Goal: Task Accomplishment & Management: Complete application form

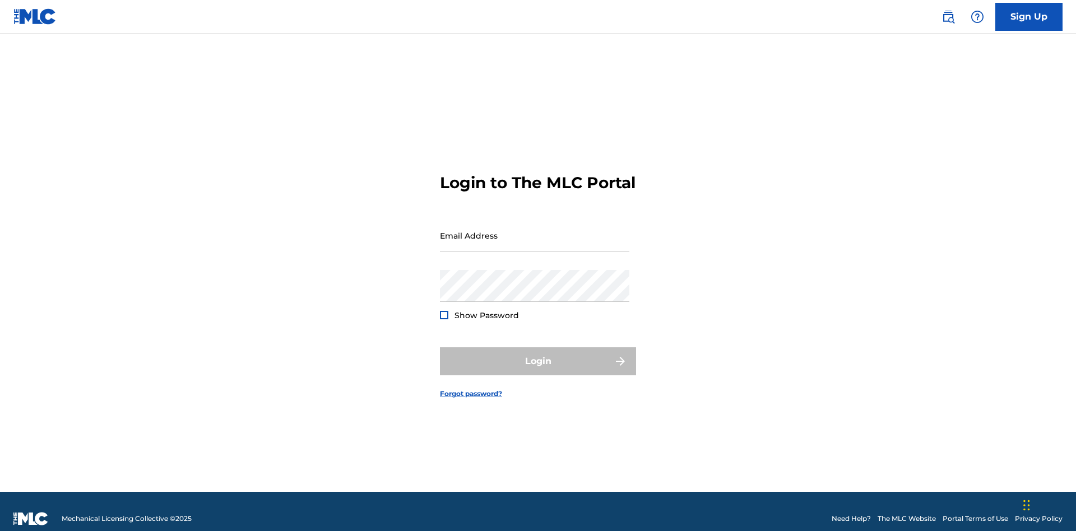
scroll to position [15, 0]
click at [535, 230] on input "Email Address" at bounding box center [534, 236] width 189 height 32
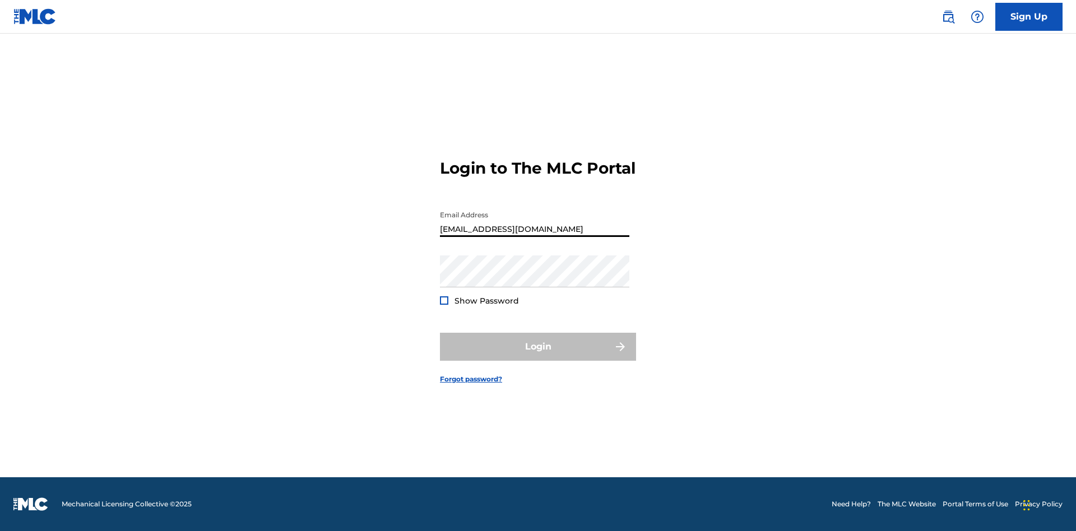
type input "[EMAIL_ADDRESS][DOMAIN_NAME]"
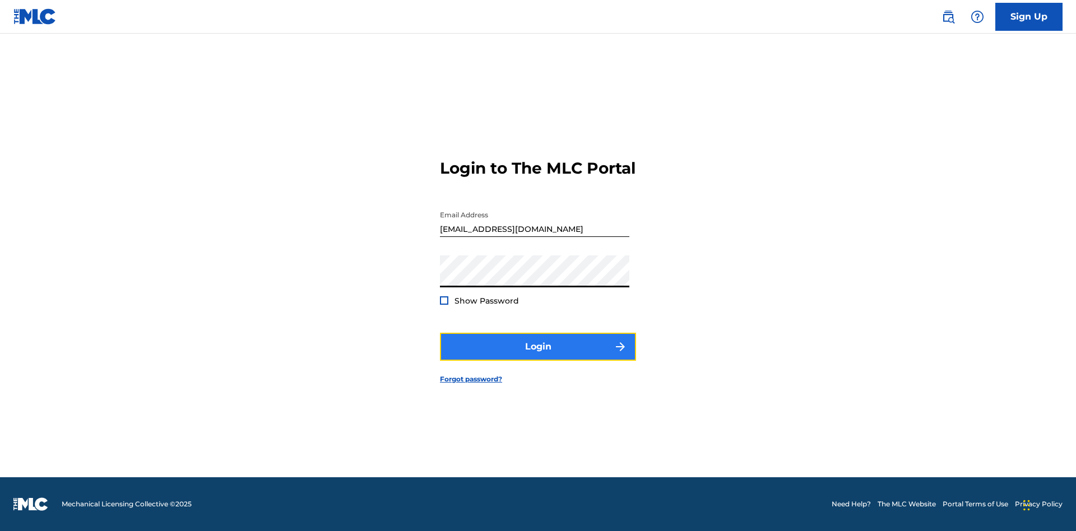
click at [538, 356] on button "Login" at bounding box center [538, 347] width 196 height 28
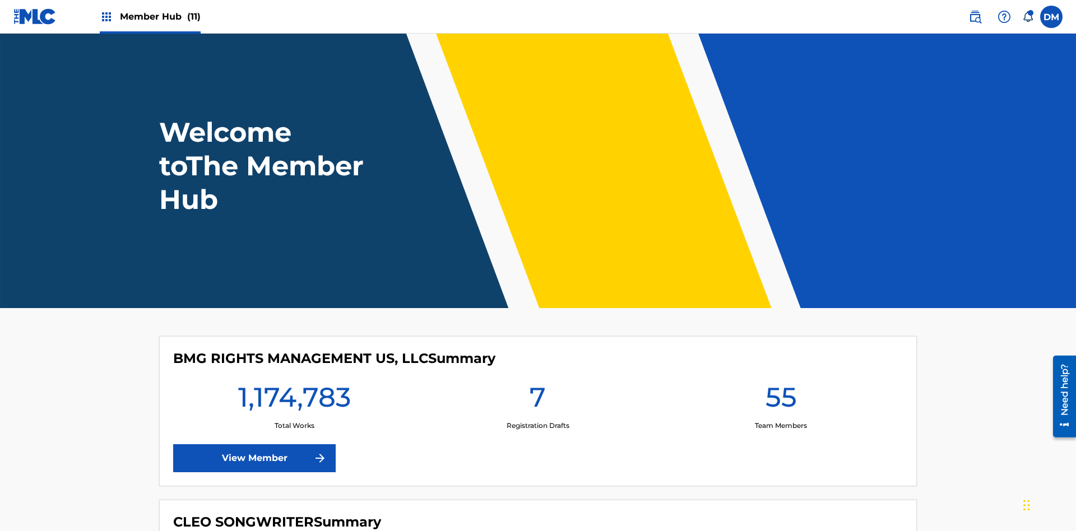
click at [160, 16] on span "Member Hub (11)" at bounding box center [160, 16] width 81 height 13
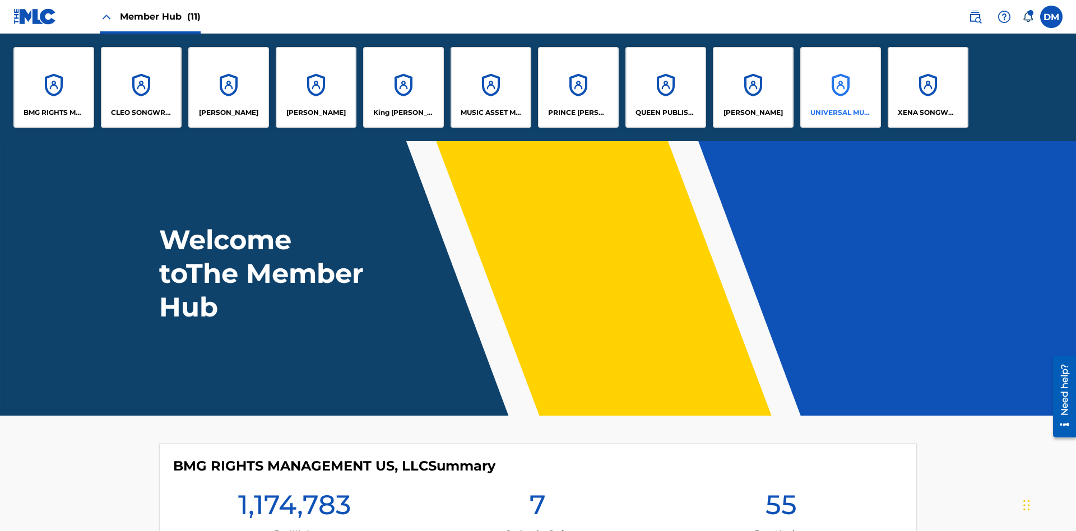
click at [840, 113] on p "UNIVERSAL MUSIC PUB GROUP" at bounding box center [840, 113] width 61 height 10
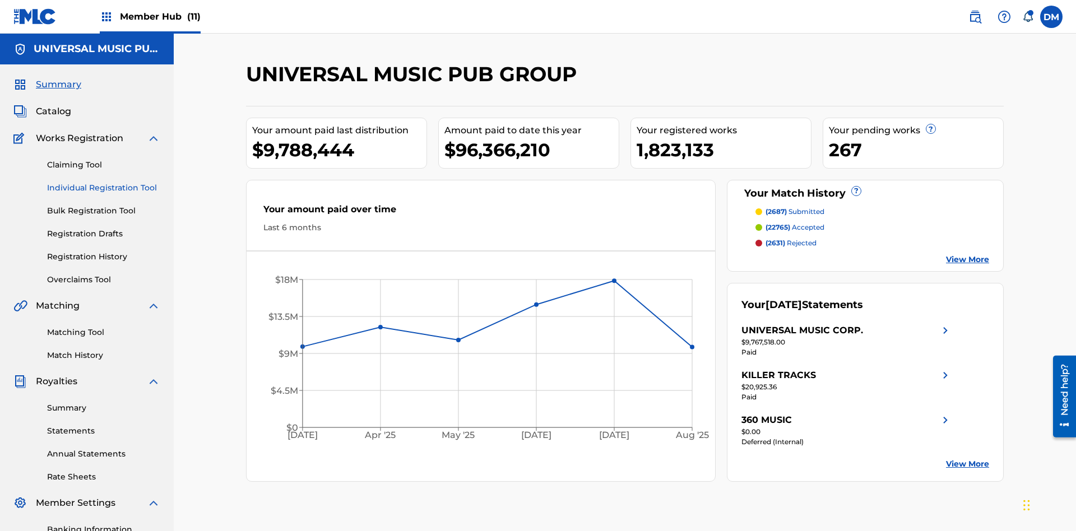
click at [104, 182] on link "Individual Registration Tool" at bounding box center [103, 188] width 113 height 12
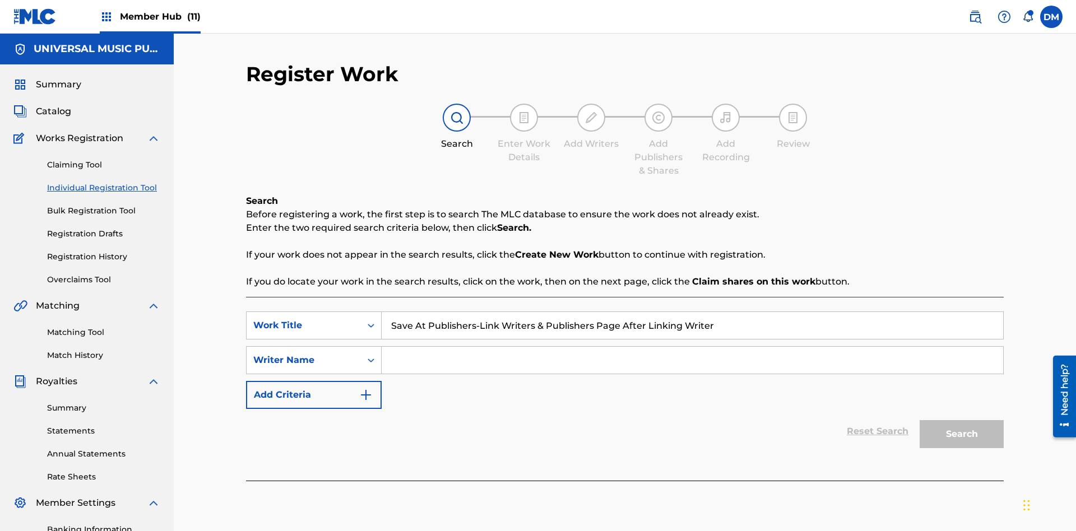
click at [692, 347] on input "Search Form" at bounding box center [692, 360] width 621 height 27
click at [962, 420] on button "Search" at bounding box center [962, 434] width 84 height 28
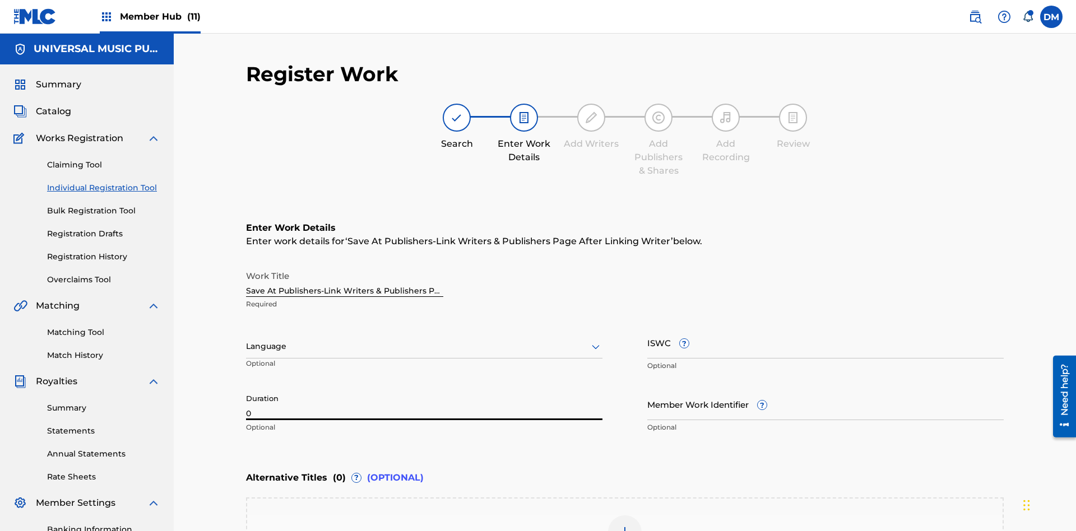
click at [424, 388] on input "0" at bounding box center [424, 404] width 356 height 32
type input "00:00"
click at [596, 340] on icon at bounding box center [595, 346] width 13 height 13
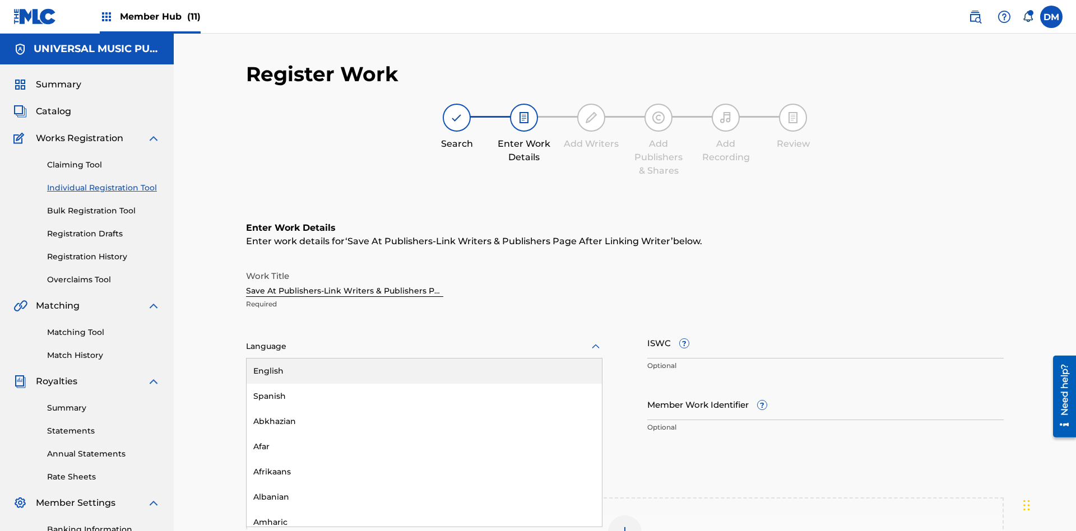
click at [424, 434] on div "Afar" at bounding box center [424, 446] width 355 height 25
click at [825, 388] on input "Member Work Identifier ?" at bounding box center [825, 404] width 356 height 32
type input "2025.09.26.04"
click at [825, 327] on input "ISWC ?" at bounding box center [825, 343] width 356 height 32
type input "T-123.456.789-4"
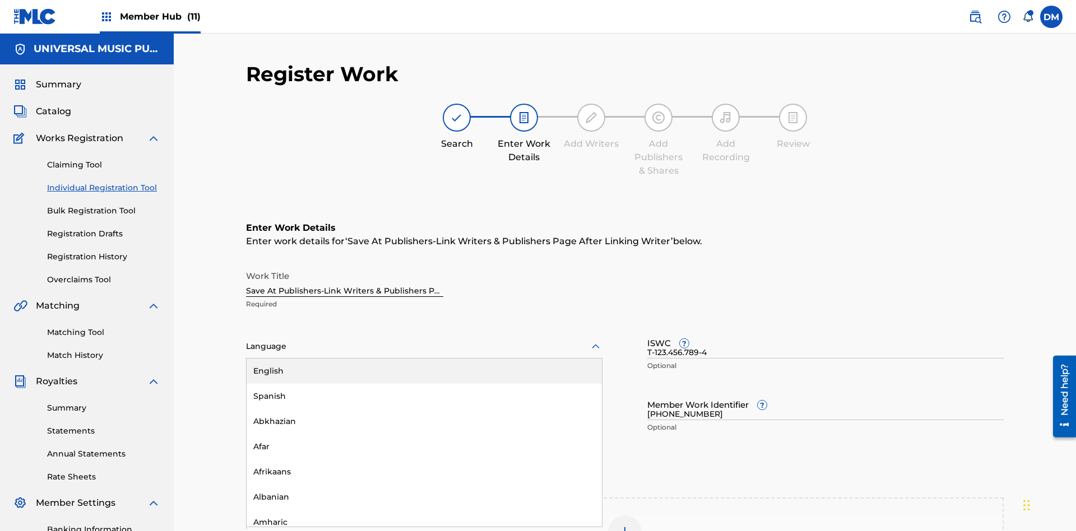
click at [625, 526] on img at bounding box center [624, 532] width 13 height 13
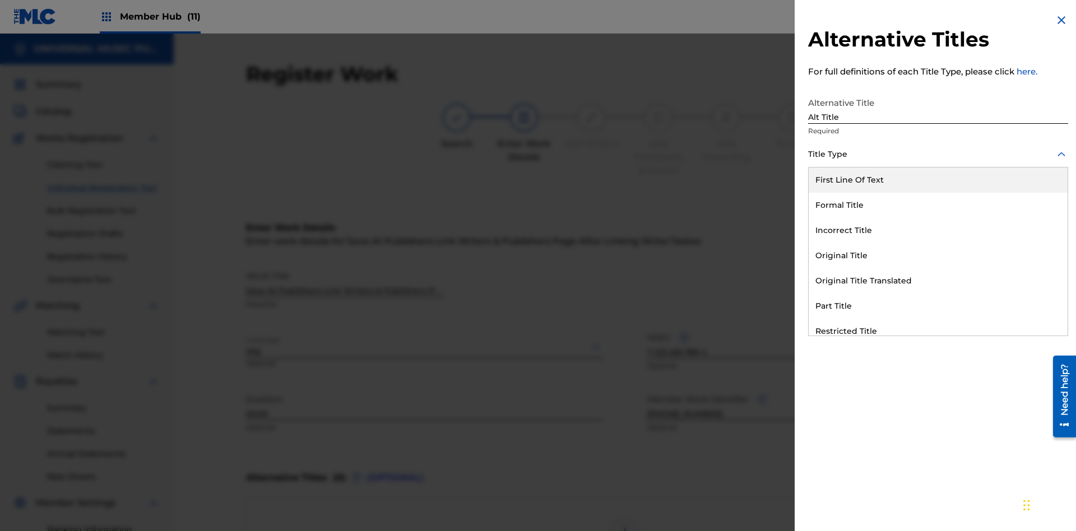
click at [938, 256] on div "Original Title" at bounding box center [938, 255] width 259 height 25
click at [938, 205] on div at bounding box center [938, 205] width 260 height 14
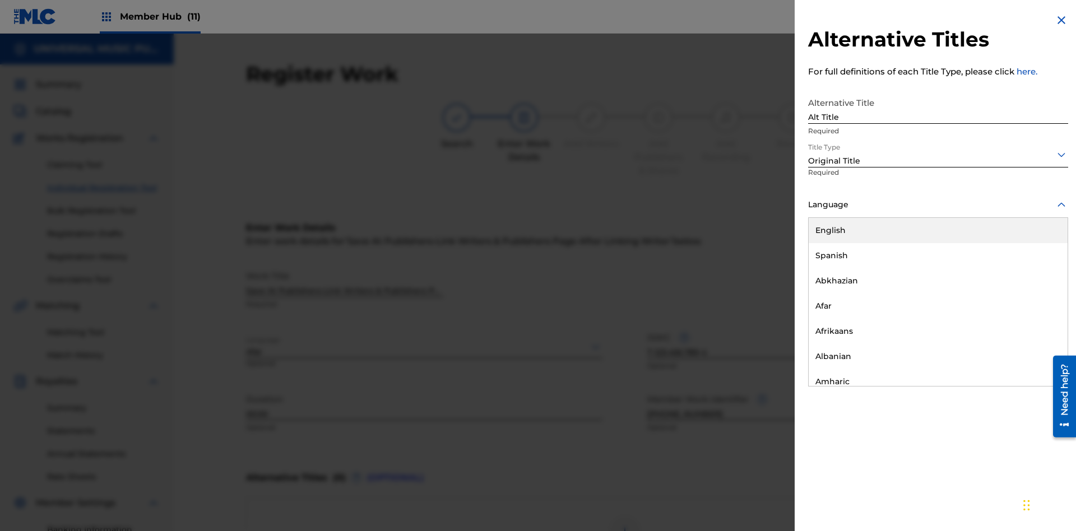
click at [1034, 270] on button "Add Title" at bounding box center [1034, 271] width 67 height 28
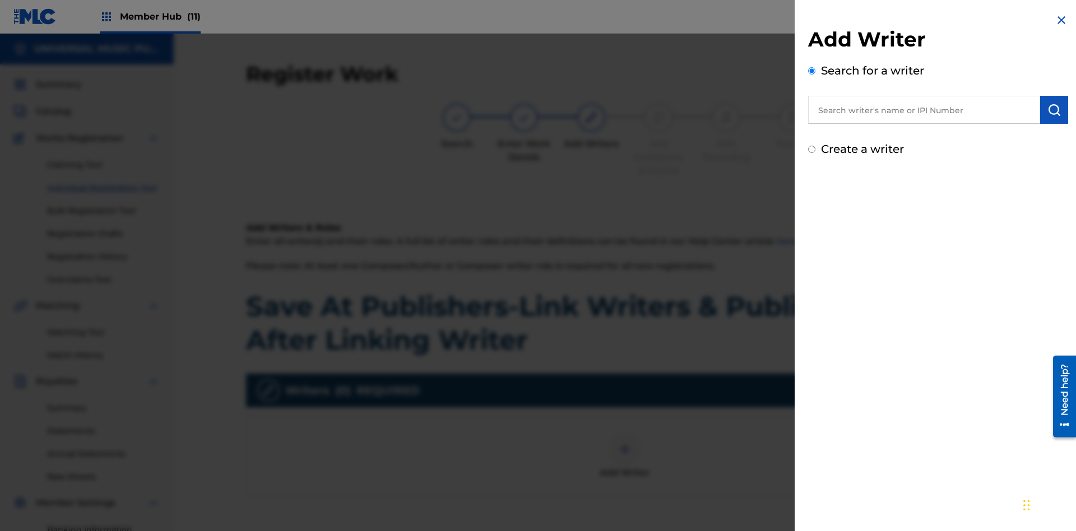
click at [924, 110] on input "text" at bounding box center [924, 110] width 232 height 28
click at [1054, 110] on img "submit" at bounding box center [1053, 109] width 13 height 13
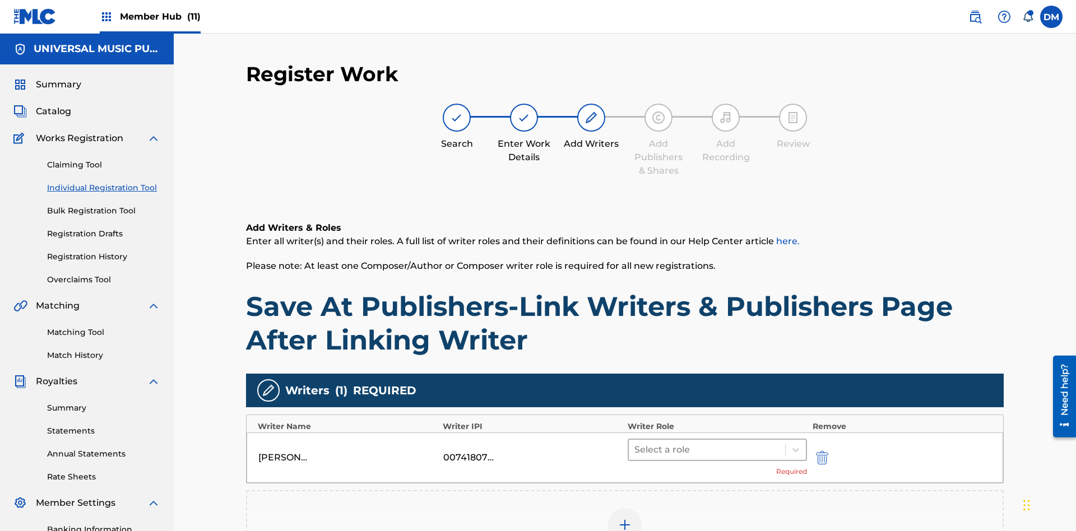
click at [635, 443] on input "text" at bounding box center [635, 449] width 2 height 13
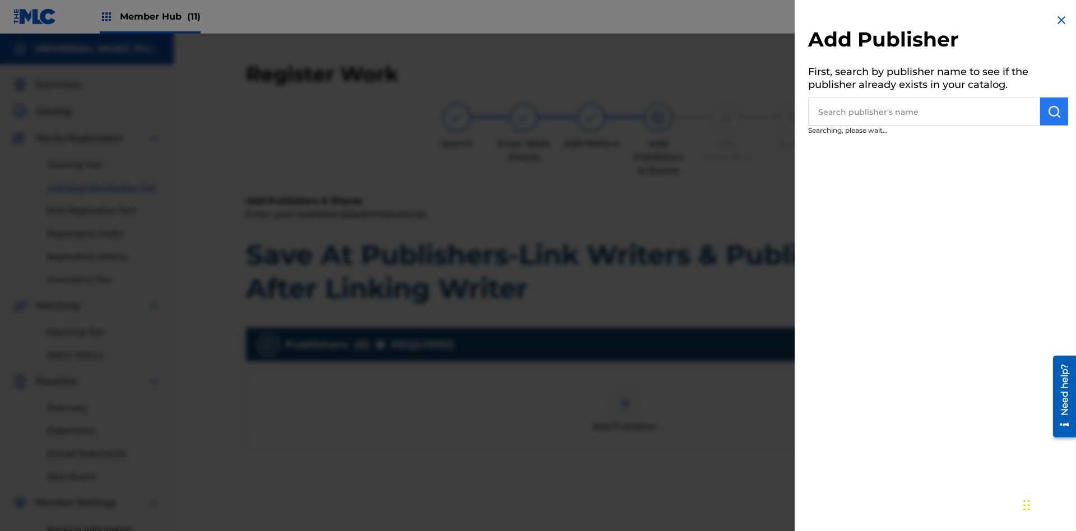
click at [924, 112] on input "text" at bounding box center [924, 112] width 232 height 28
click at [1054, 112] on img "submit" at bounding box center [1053, 111] width 13 height 13
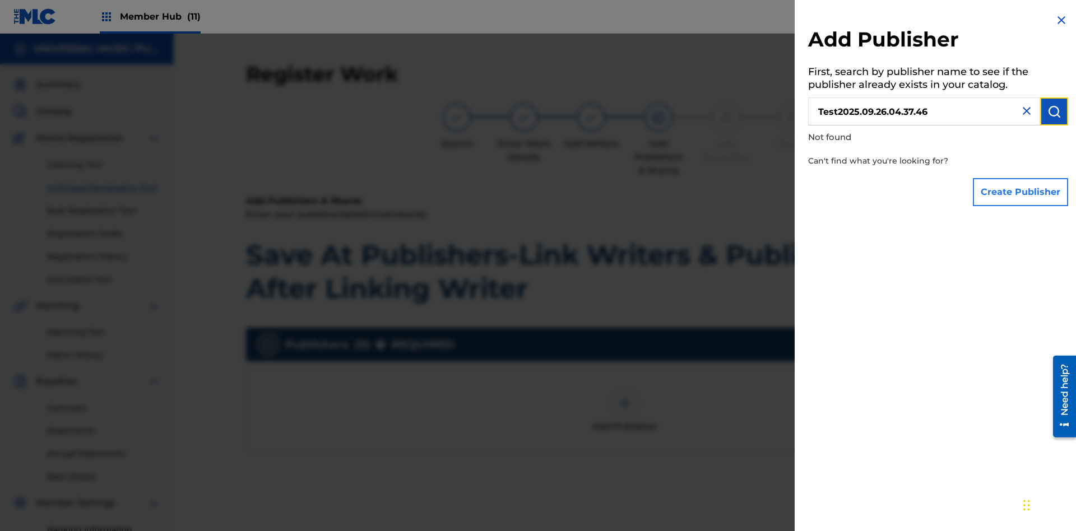
click at [1021, 192] on button "Create Publisher" at bounding box center [1020, 192] width 95 height 28
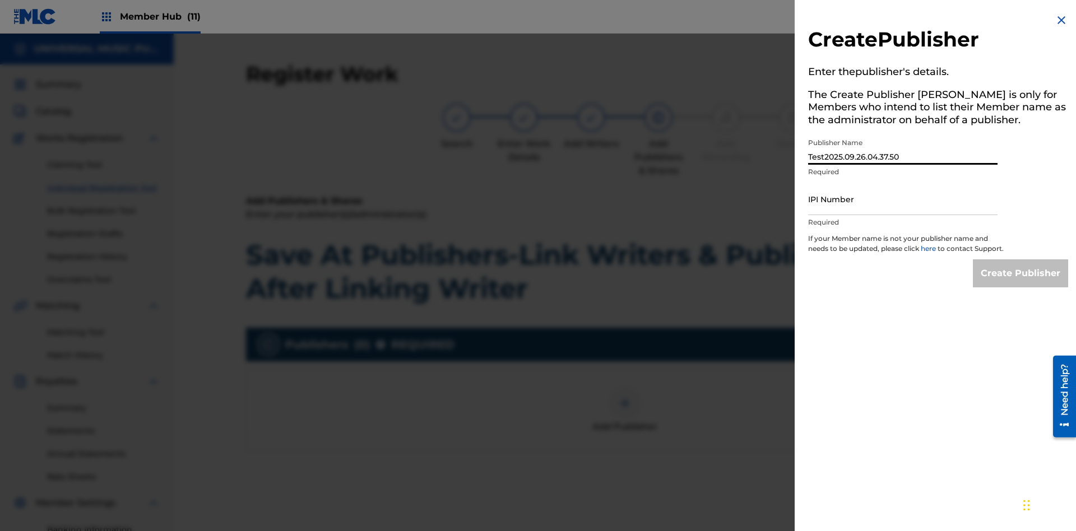
click at [903, 199] on input "IPI Number" at bounding box center [902, 199] width 189 height 32
click at [1021, 284] on input "Create Publisher" at bounding box center [1020, 273] width 95 height 28
click at [1021, 259] on input "Create Publisher" at bounding box center [1020, 273] width 95 height 28
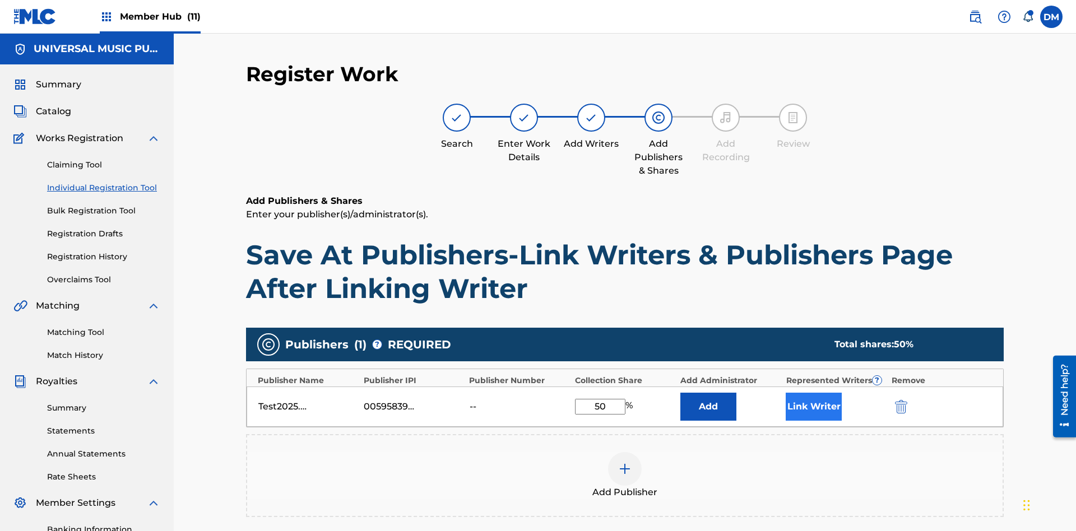
type input "50"
click at [814, 393] on button "Link Writer" at bounding box center [814, 407] width 56 height 28
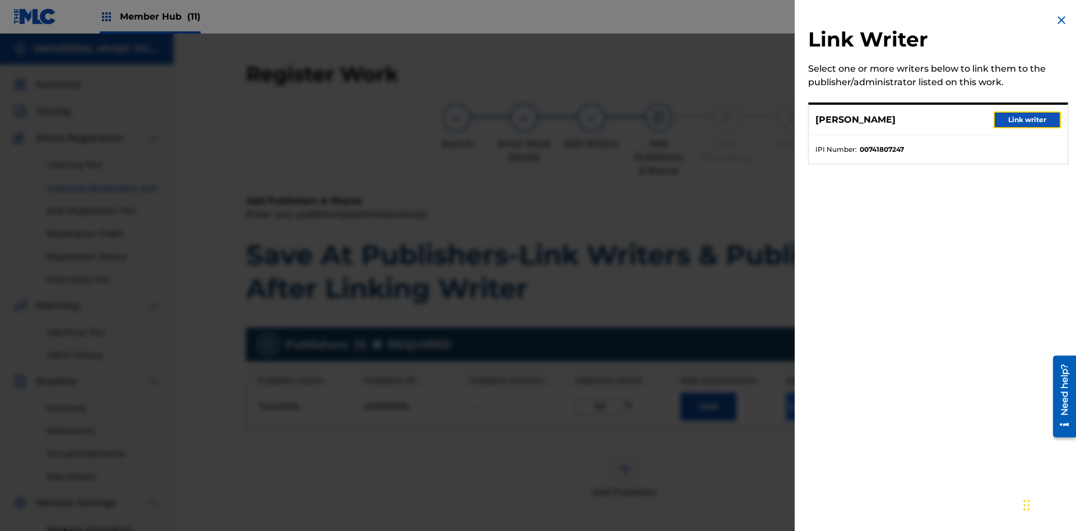
click at [1027, 120] on button "Link writer" at bounding box center [1027, 120] width 67 height 17
click at [814, 393] on button "Link Writer" at bounding box center [814, 407] width 56 height 28
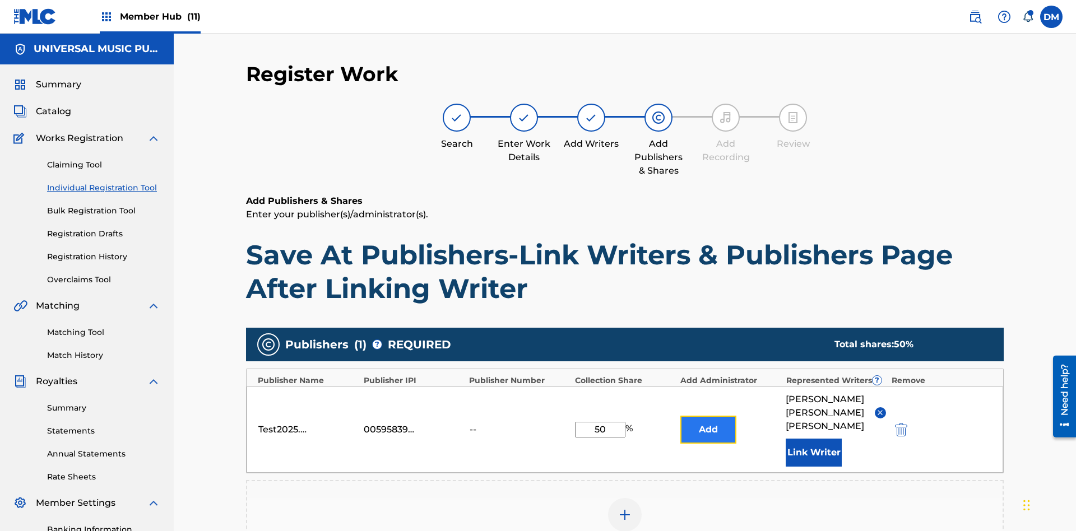
click at [708, 416] on button "Add" at bounding box center [708, 430] width 56 height 28
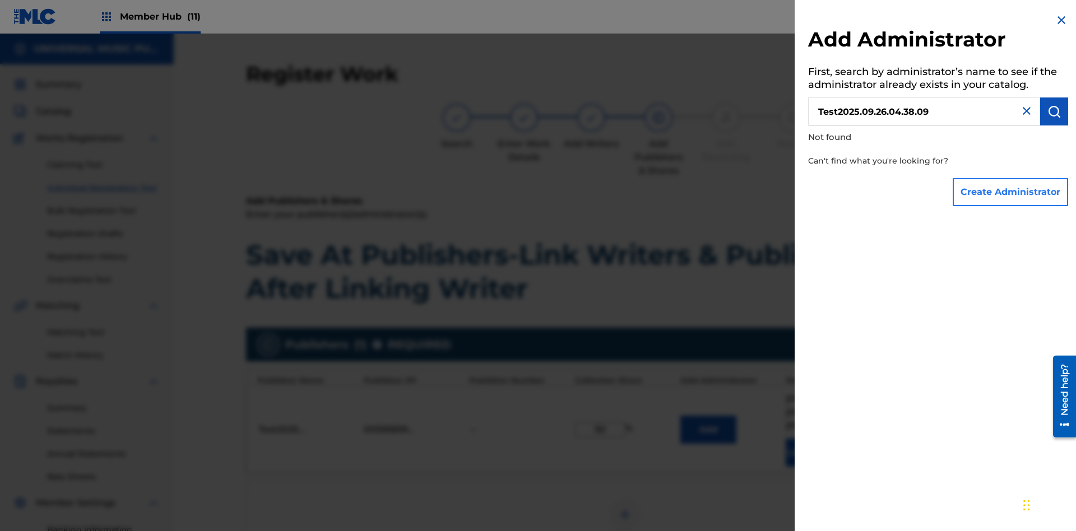
click at [1011, 192] on button "Create Administrator" at bounding box center [1010, 192] width 115 height 28
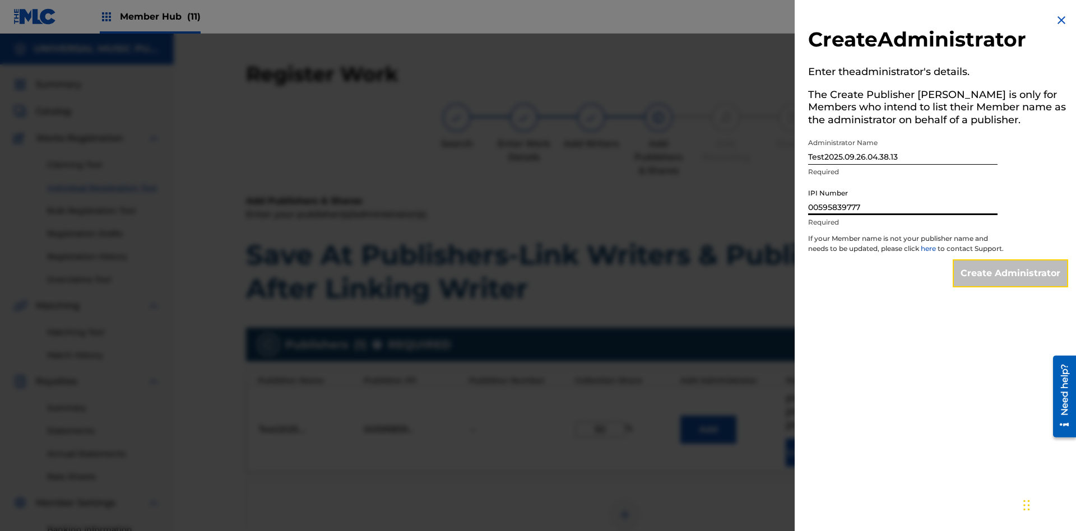
click at [1011, 284] on input "Create Administrator" at bounding box center [1010, 273] width 115 height 28
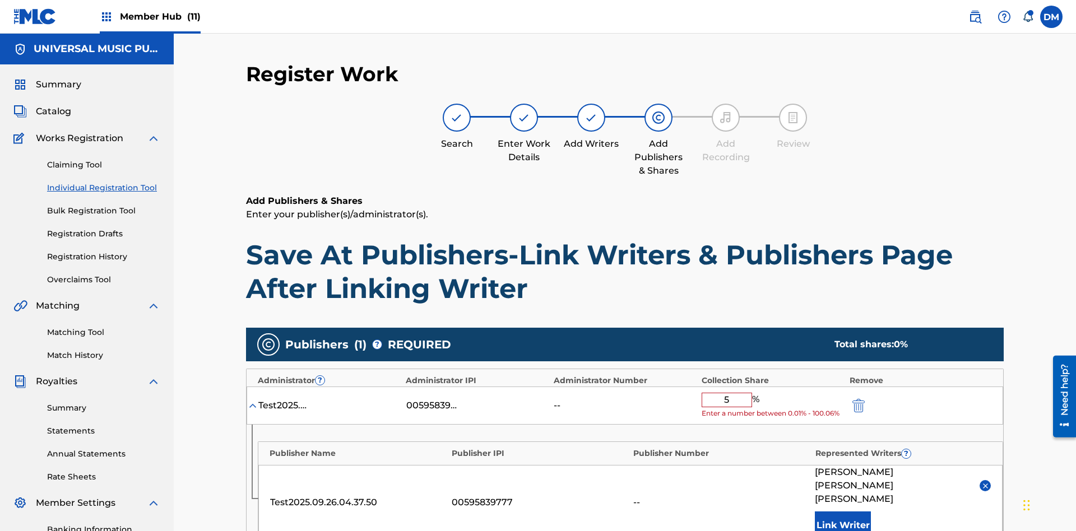
type input "50"
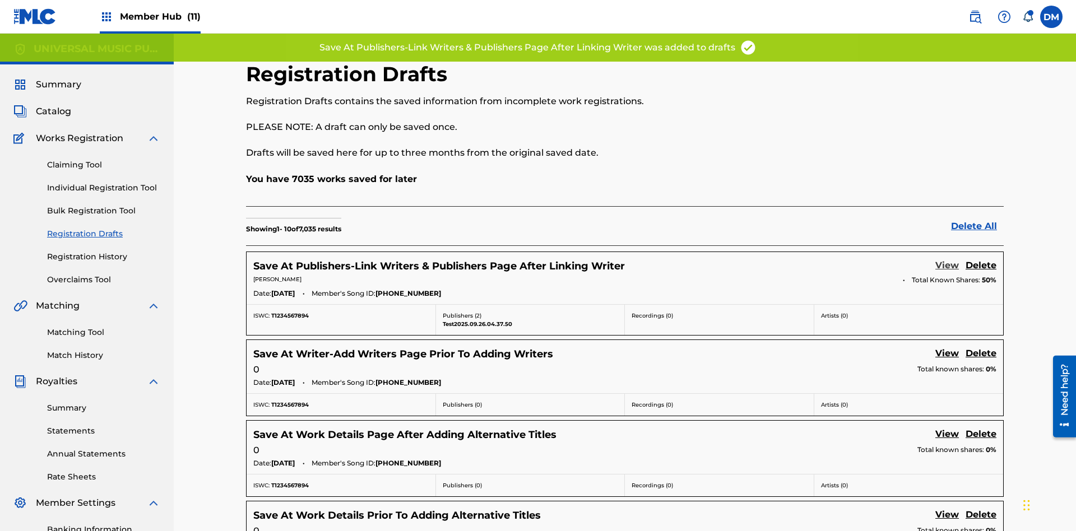
click at [947, 259] on link "View" at bounding box center [947, 266] width 24 height 15
